Goal: Information Seeking & Learning: Learn about a topic

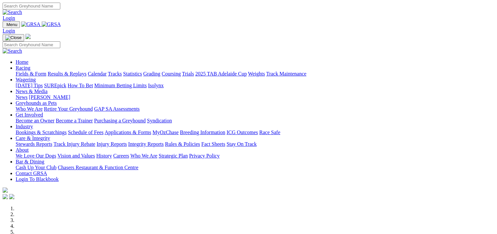
click at [16, 71] on link "Fields & Form" at bounding box center [31, 74] width 31 height 6
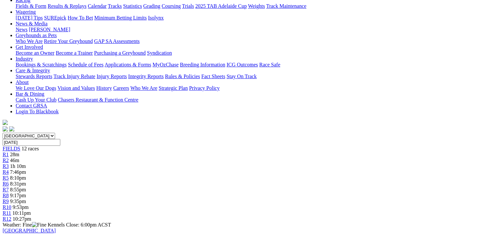
scroll to position [90, 0]
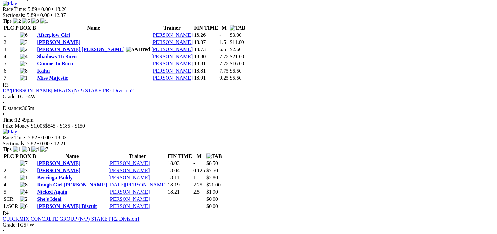
scroll to position [497, 0]
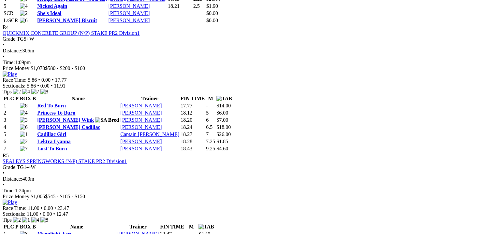
scroll to position [701, 0]
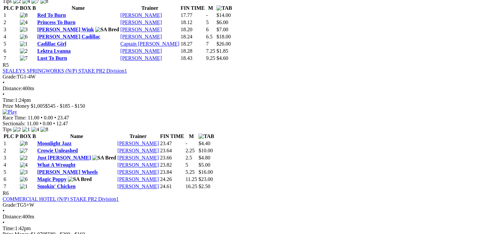
scroll to position [864, 0]
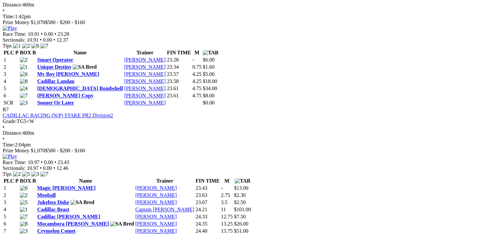
scroll to position [1002, 0]
